Goal: Transaction & Acquisition: Purchase product/service

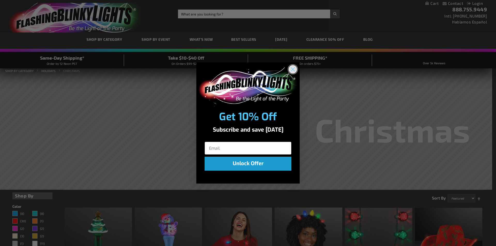
click at [293, 68] on circle "Close dialog" at bounding box center [293, 69] width 9 height 9
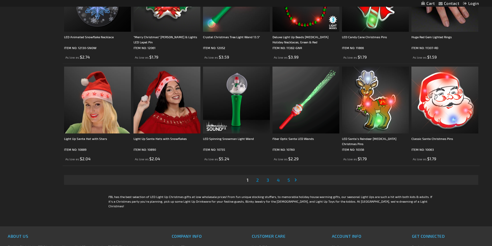
scroll to position [1060, 0]
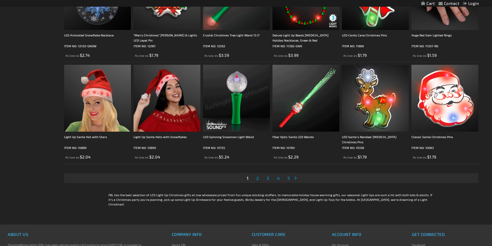
click at [256, 182] on link "Page 2" at bounding box center [257, 178] width 5 height 8
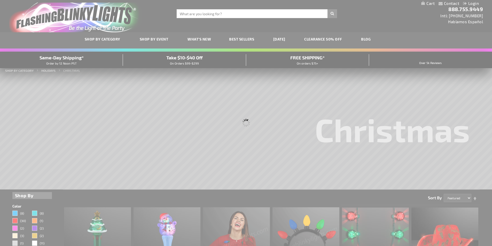
scroll to position [0, 0]
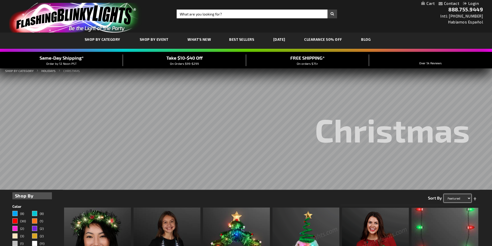
click at [469, 199] on select "Featured Name Price Best Sellers" at bounding box center [458, 198] width 28 height 8
select select "price"
click at [444, 195] on select "Featured Name Price Best Sellers" at bounding box center [458, 198] width 28 height 8
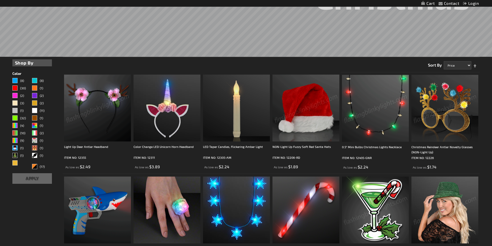
scroll to position [103, 0]
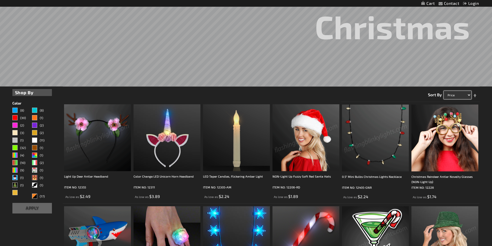
click at [468, 96] on select "Featured Name Price Best Sellers" at bounding box center [458, 95] width 28 height 8
click at [444, 91] on select "Featured Name Price Best Sellers" at bounding box center [458, 95] width 28 height 8
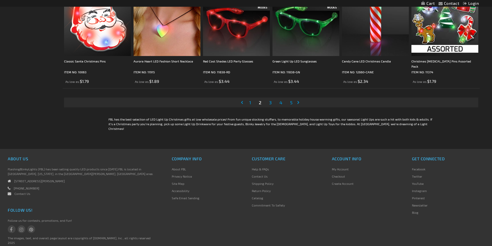
scroll to position [1163, 0]
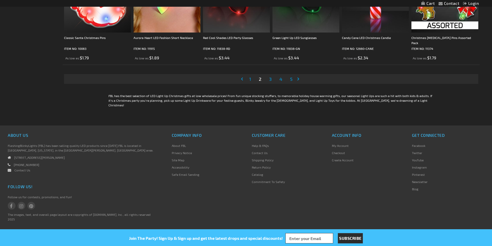
click at [269, 82] on span "3" at bounding box center [270, 79] width 3 height 6
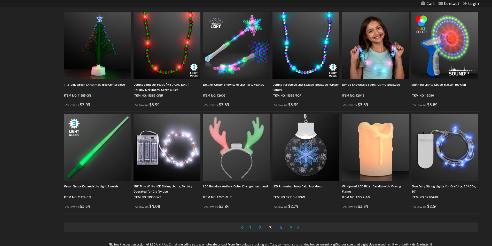
scroll to position [1060, 0]
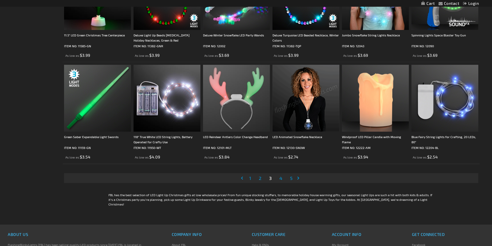
click at [282, 181] on span "4" at bounding box center [281, 179] width 3 height 6
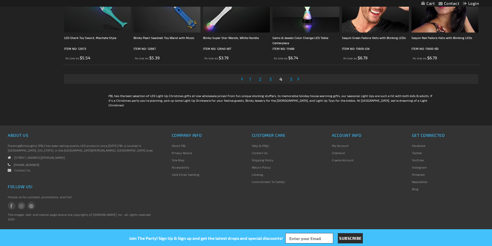
scroll to position [1168, 0]
click at [292, 82] on span "5" at bounding box center [291, 79] width 3 height 6
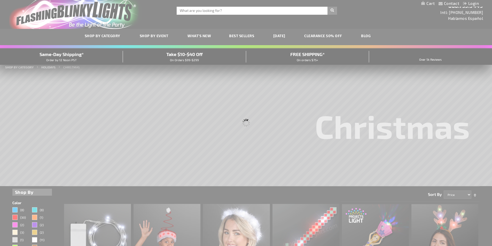
scroll to position [0, 0]
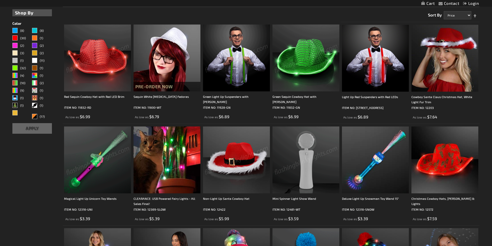
scroll to position [181, 0]
